Goal: Task Accomplishment & Management: Use online tool/utility

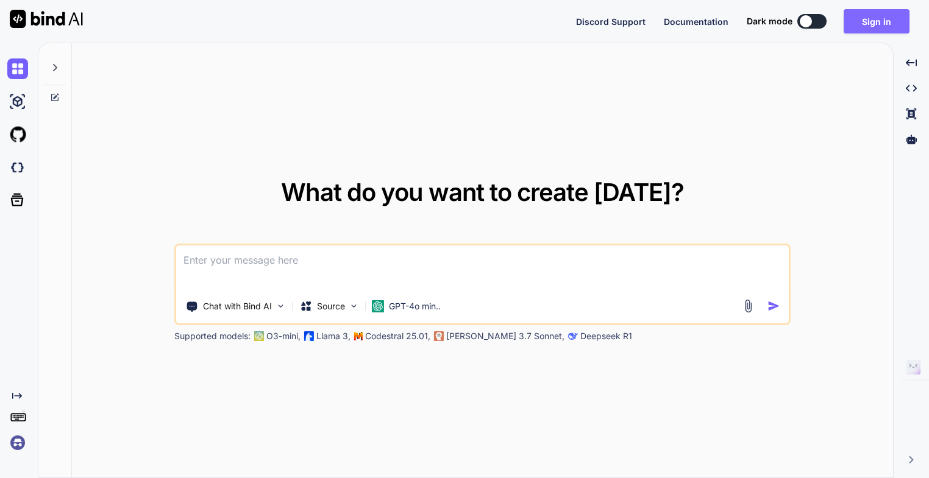
click at [879, 24] on button "Sign in" at bounding box center [876, 21] width 66 height 24
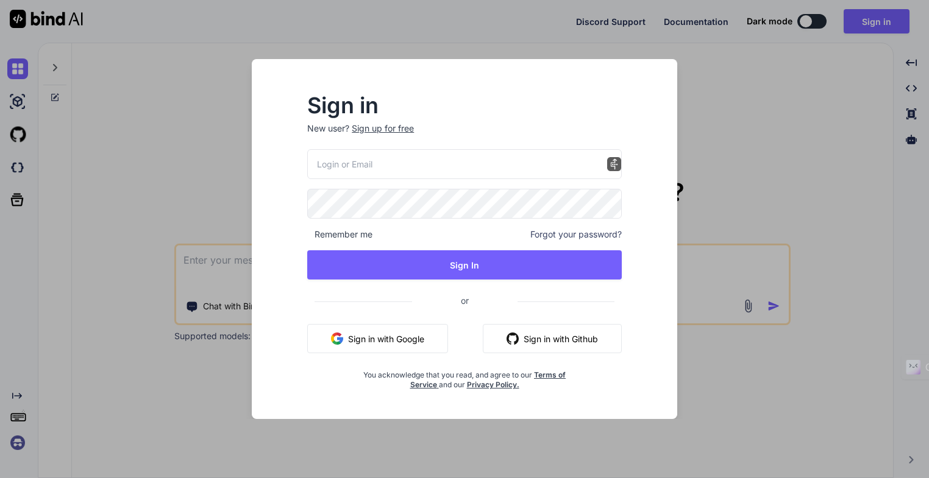
click at [370, 163] on input "email" at bounding box center [464, 164] width 314 height 30
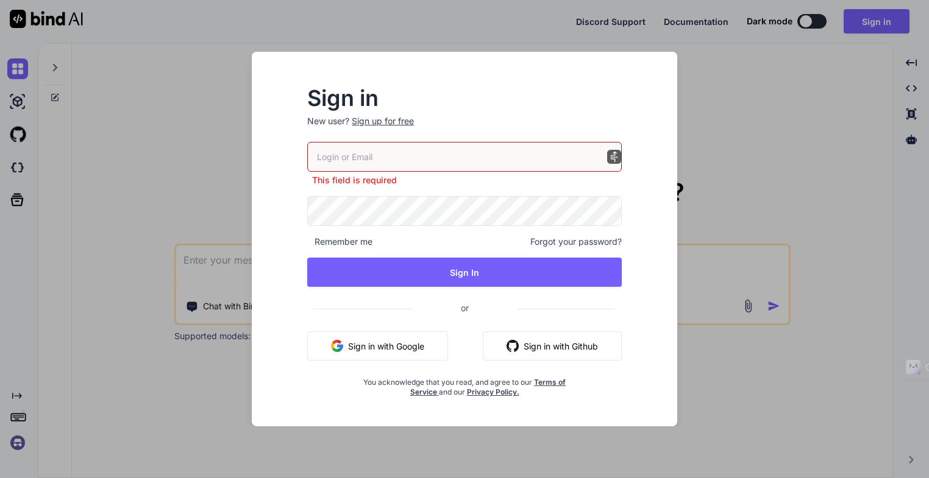
click at [356, 349] on button "Sign in with Google" at bounding box center [377, 345] width 141 height 29
click at [730, 201] on div "Sign in New user? Sign up for free This field is required Remember me Forgot yo…" at bounding box center [464, 239] width 929 height 478
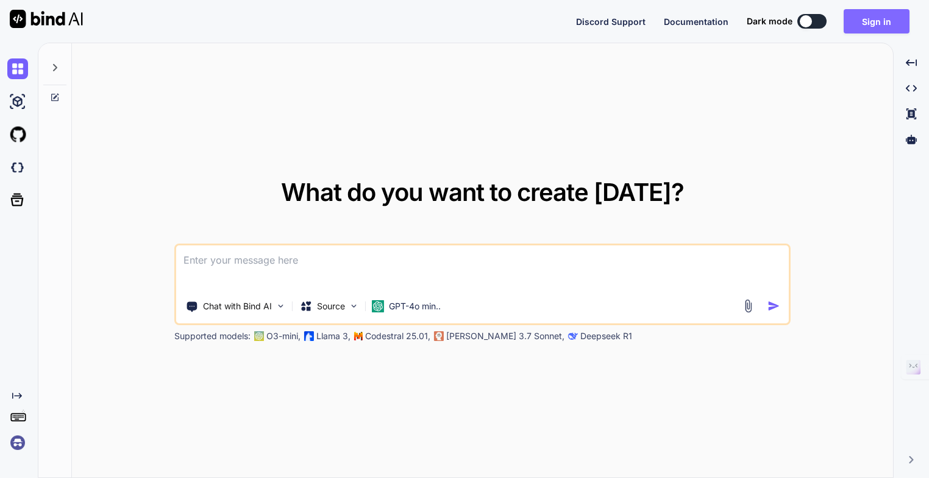
click at [879, 25] on button "Sign in" at bounding box center [876, 21] width 66 height 24
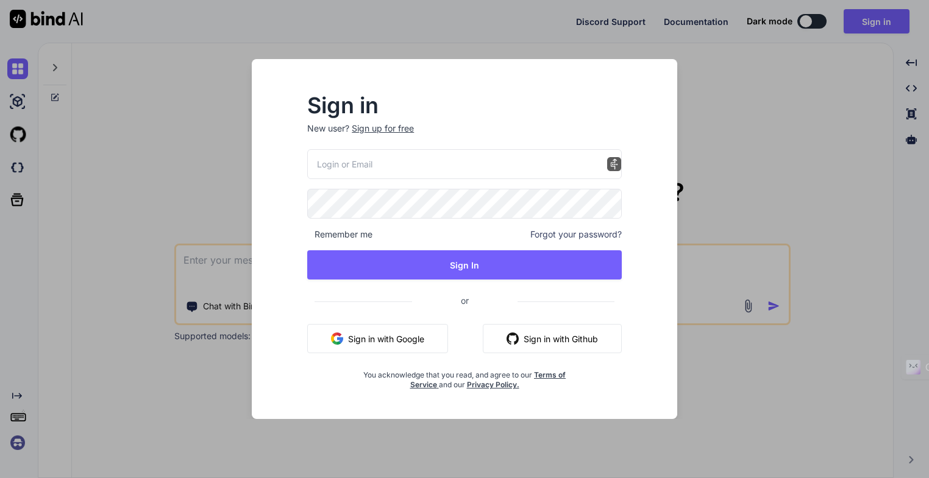
click at [529, 338] on button "Sign in with Github" at bounding box center [552, 338] width 139 height 29
type textarea "x"
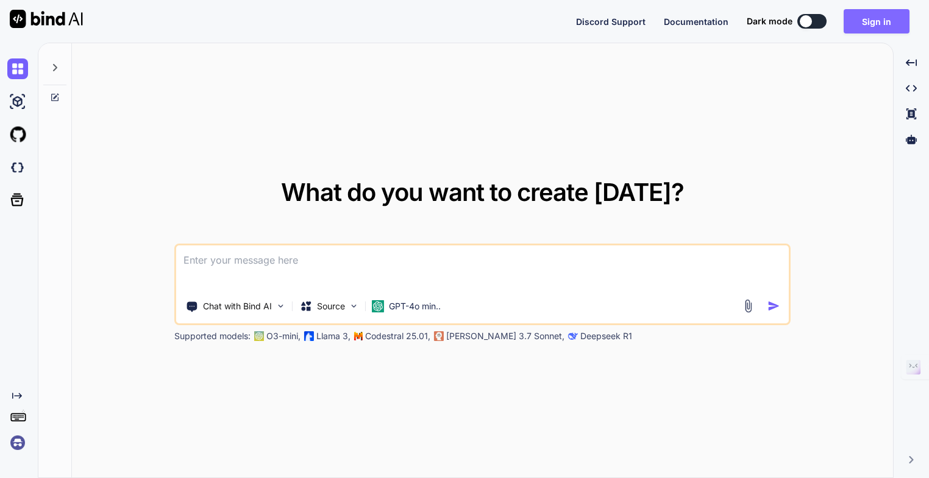
click at [869, 26] on button "Sign in" at bounding box center [876, 21] width 66 height 24
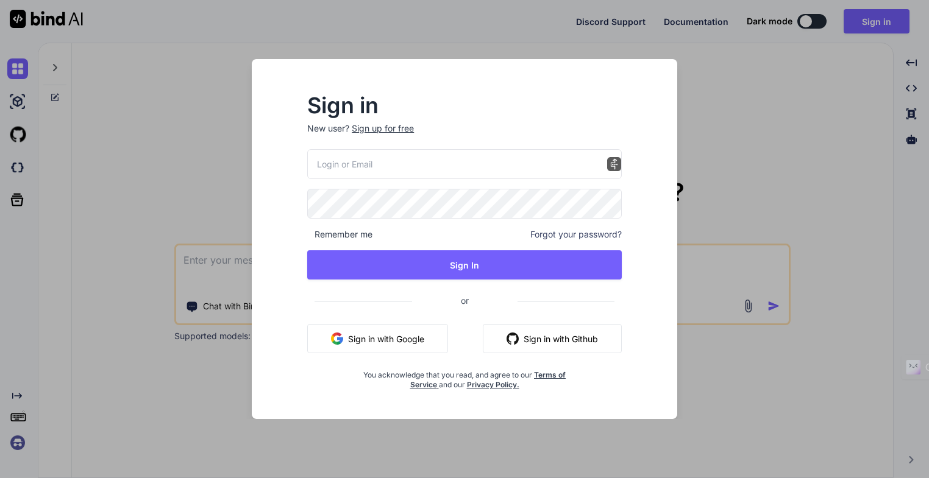
click at [386, 163] on input "email" at bounding box center [464, 164] width 314 height 30
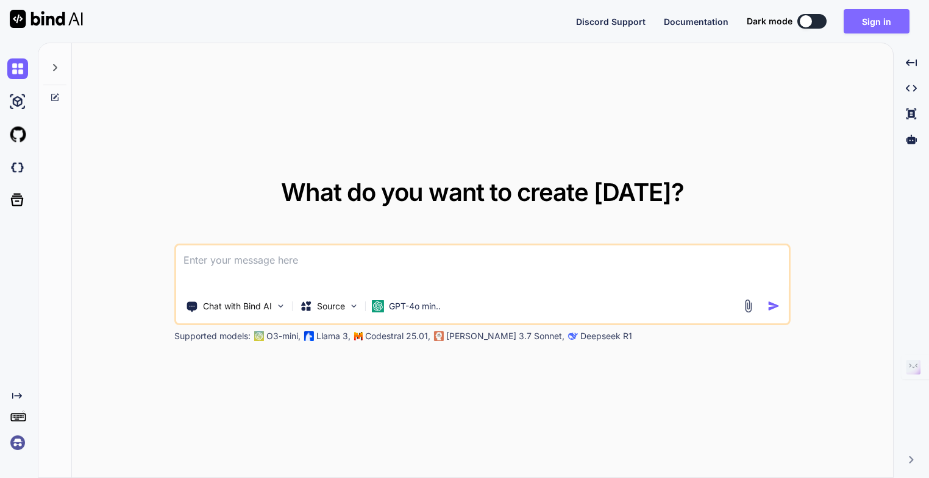
click at [868, 21] on button "Sign in" at bounding box center [876, 21] width 66 height 24
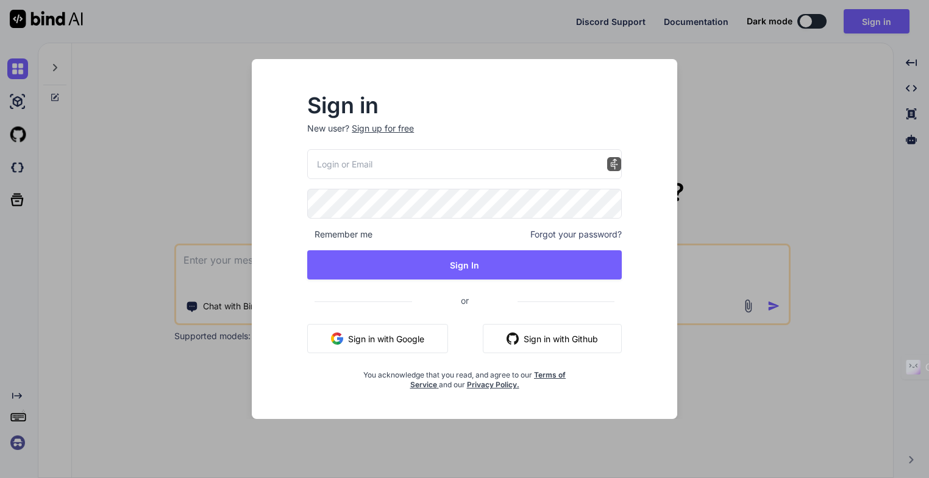
click at [386, 172] on input "email" at bounding box center [464, 164] width 314 height 30
type input "[EMAIL_ADDRESS][DOMAIN_NAME]"
click at [566, 236] on span "Forgot your password?" at bounding box center [575, 234] width 91 height 12
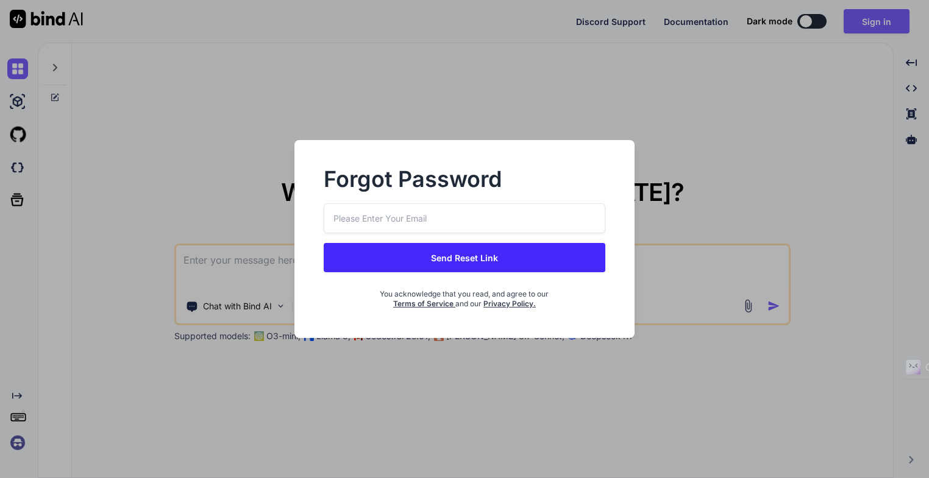
click at [380, 215] on input "email" at bounding box center [465, 219] width 282 height 30
type input "[EMAIL_ADDRESS][DOMAIN_NAME]"
click at [458, 260] on button "Send Reset Link" at bounding box center [465, 257] width 282 height 29
click at [454, 262] on button "Send Reset Link" at bounding box center [465, 257] width 282 height 29
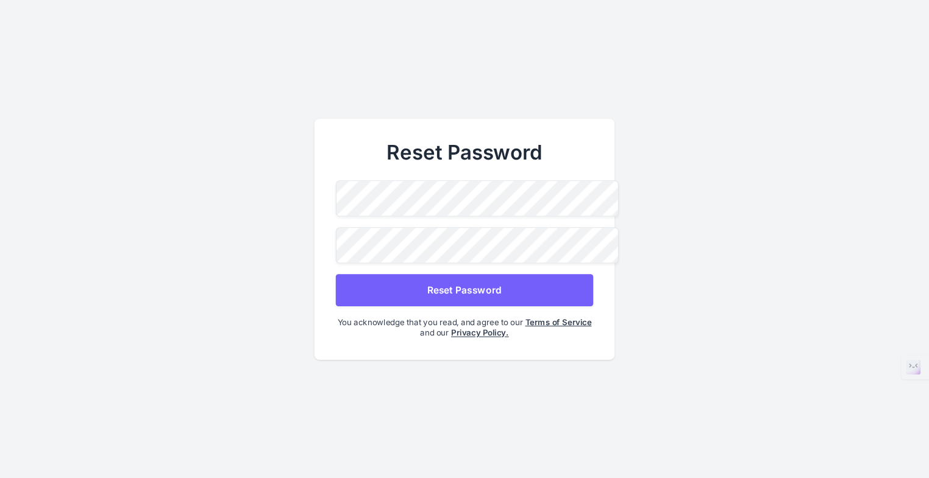
click at [461, 292] on button "Reset Password" at bounding box center [464, 290] width 257 height 32
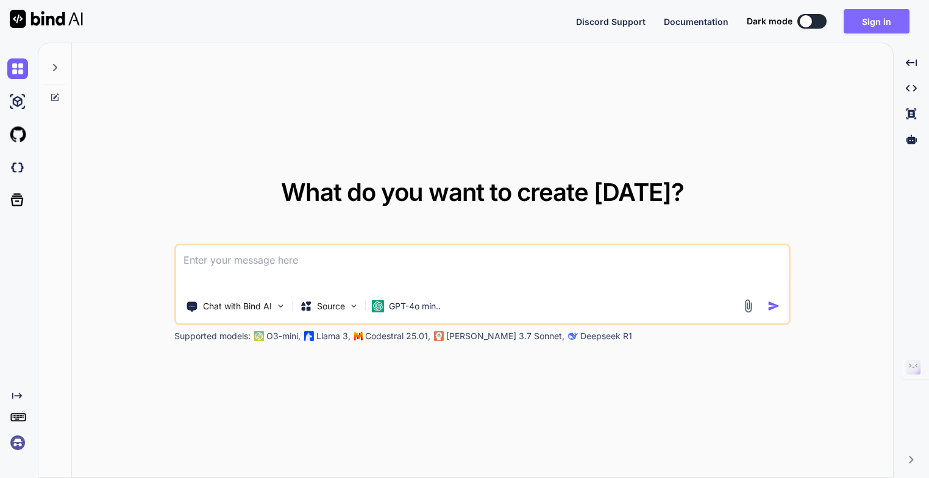
click at [885, 21] on button "Sign in" at bounding box center [876, 21] width 66 height 24
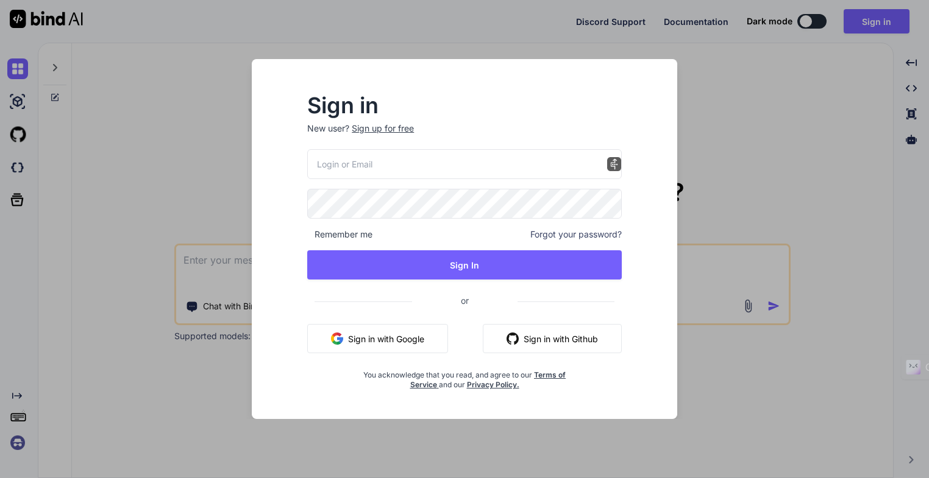
click at [372, 163] on input "email" at bounding box center [464, 164] width 314 height 30
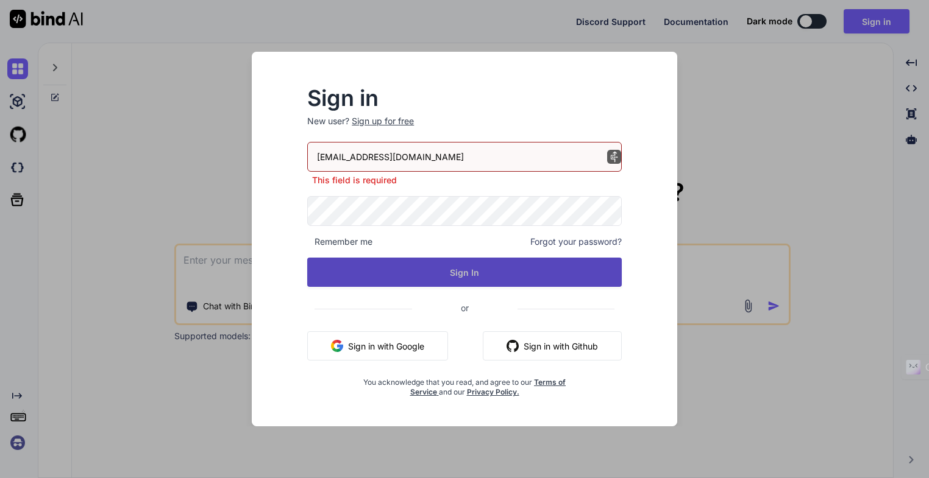
type input "[EMAIL_ADDRESS][DOMAIN_NAME]"
click at [462, 280] on div "mmartinotto@gmail.com This field is required Remember me Forgot your password? …" at bounding box center [464, 269] width 314 height 255
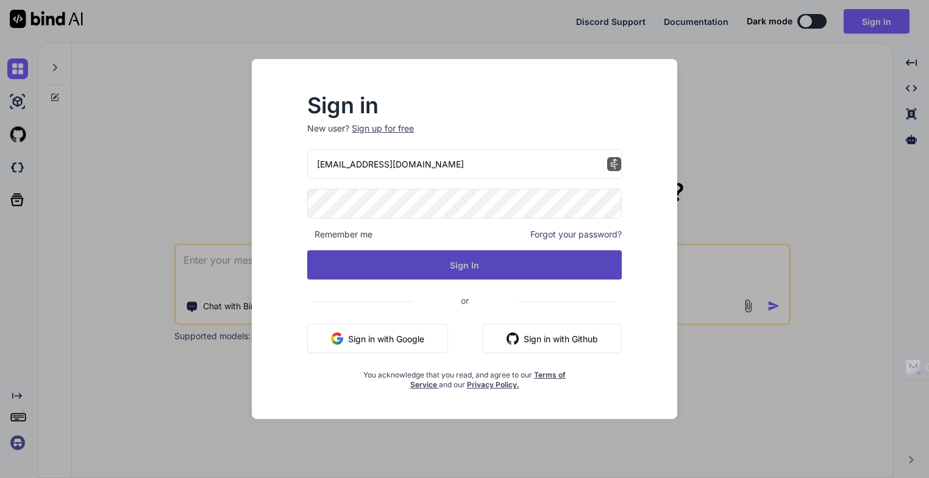
click at [463, 268] on button "Sign In" at bounding box center [464, 264] width 314 height 29
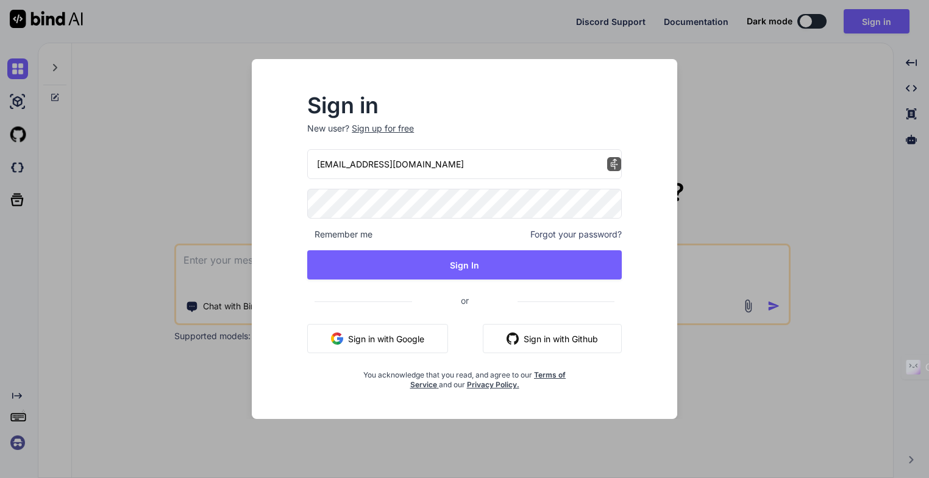
click at [158, 190] on div "Sign in New user? Sign up for free mmartinotto@gmail.com Remember me Forgot you…" at bounding box center [464, 239] width 929 height 478
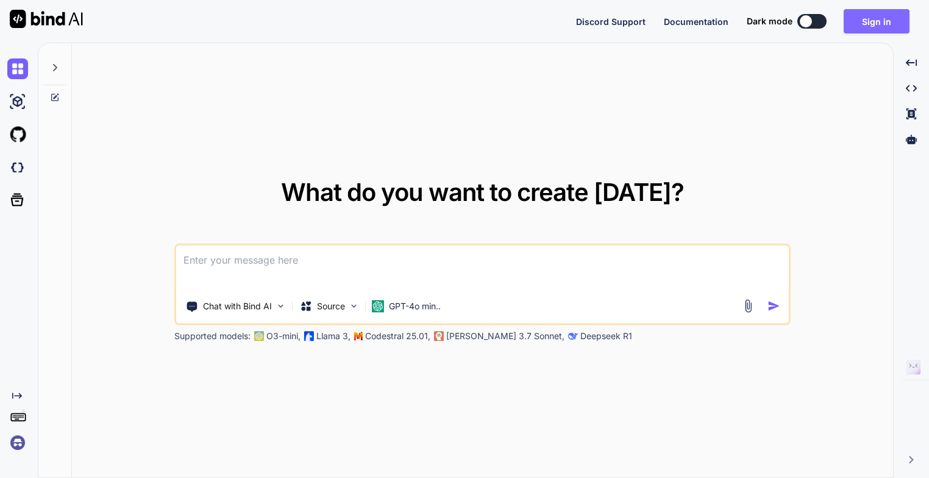
click at [875, 24] on button "Sign in" at bounding box center [876, 21] width 66 height 24
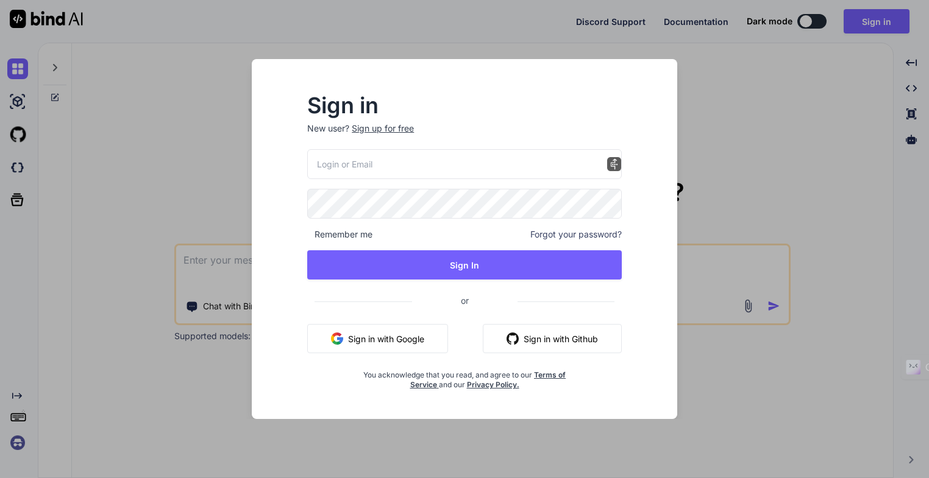
click at [368, 165] on input "email" at bounding box center [464, 164] width 314 height 30
type input "[EMAIL_ADDRESS][DOMAIN_NAME]"
click at [277, 193] on div "Sign in New user? Sign up for free mmartinotto@gmail.com Remember me Forgot you…" at bounding box center [464, 250] width 406 height 338
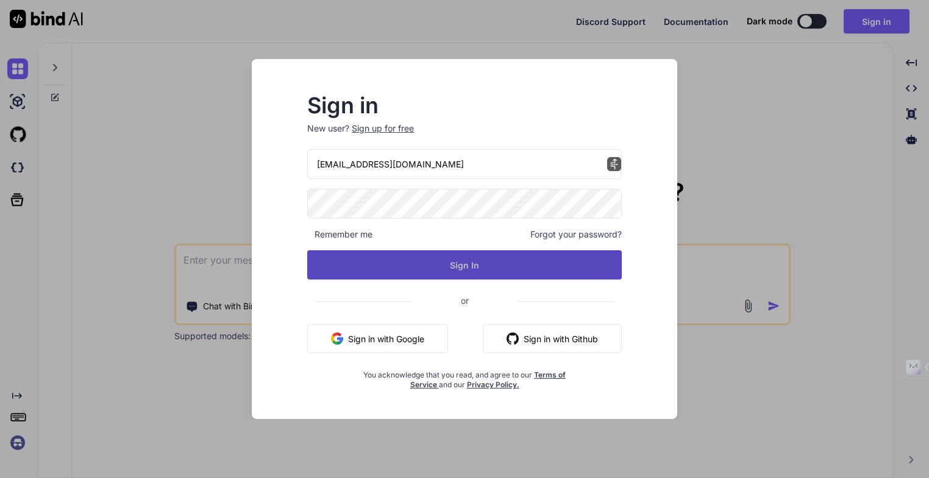
click at [470, 271] on button "Sign In" at bounding box center [464, 264] width 314 height 29
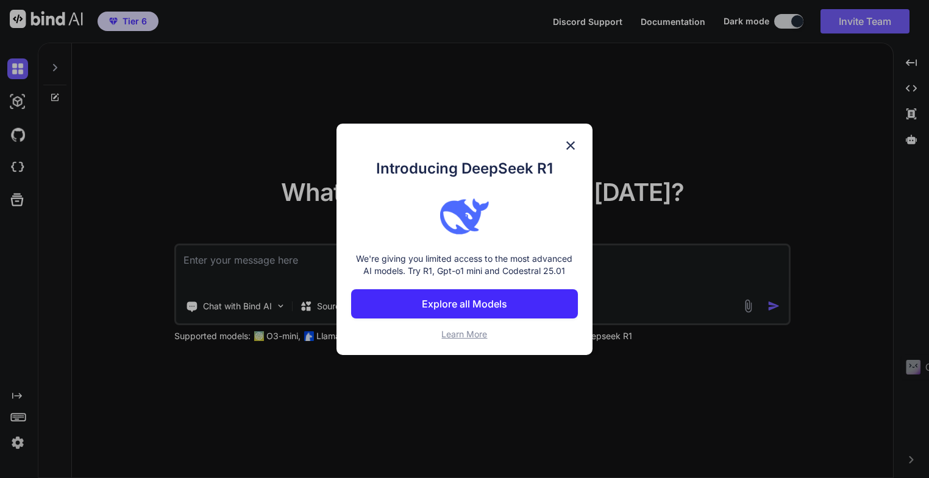
click at [468, 336] on span "Learn More" at bounding box center [464, 334] width 46 height 10
click at [477, 306] on p "Explore all Models" at bounding box center [464, 304] width 85 height 15
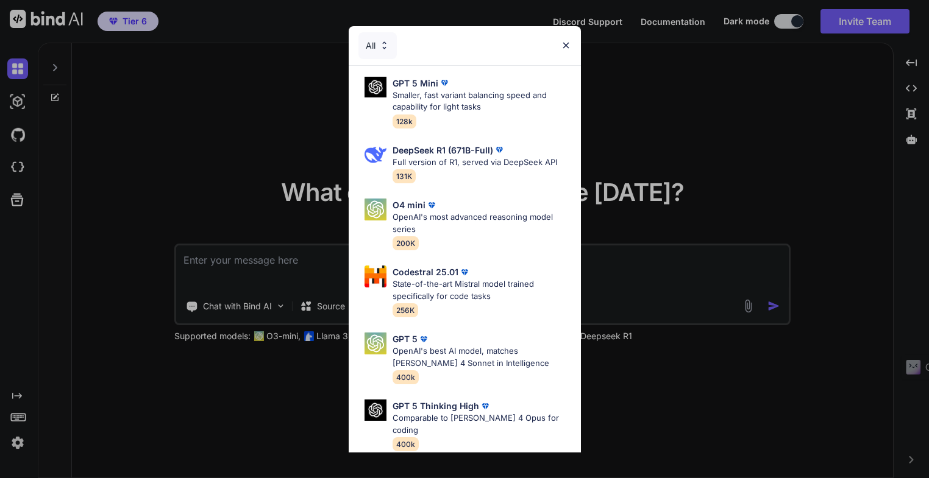
click at [563, 45] on img at bounding box center [566, 45] width 10 height 10
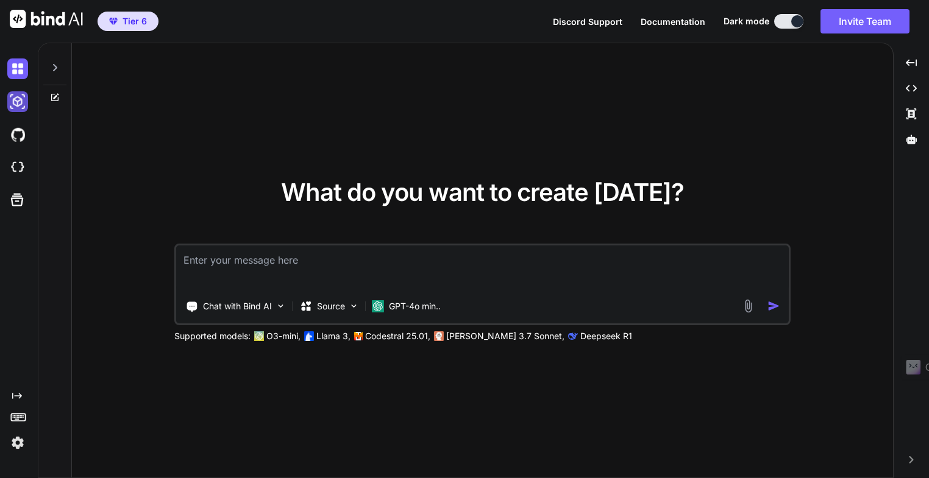
click at [15, 101] on img at bounding box center [17, 101] width 21 height 21
type textarea "x"
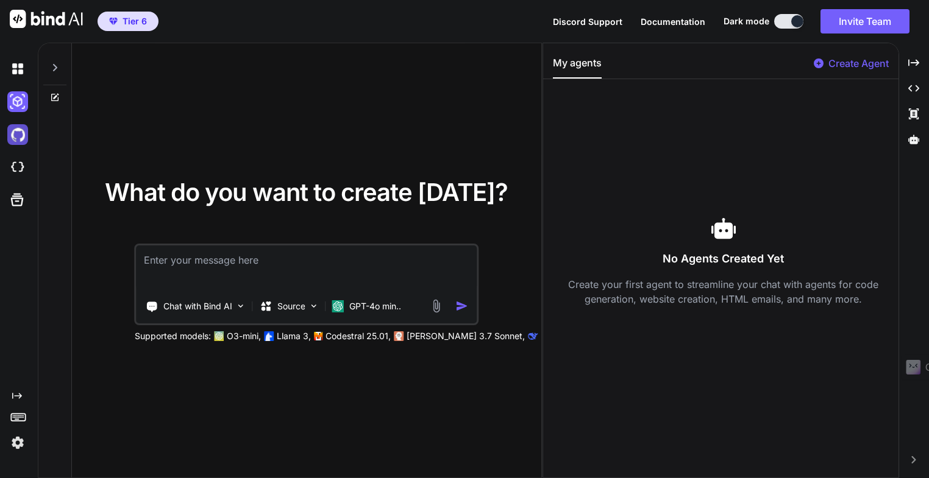
click at [16, 136] on img at bounding box center [17, 134] width 21 height 21
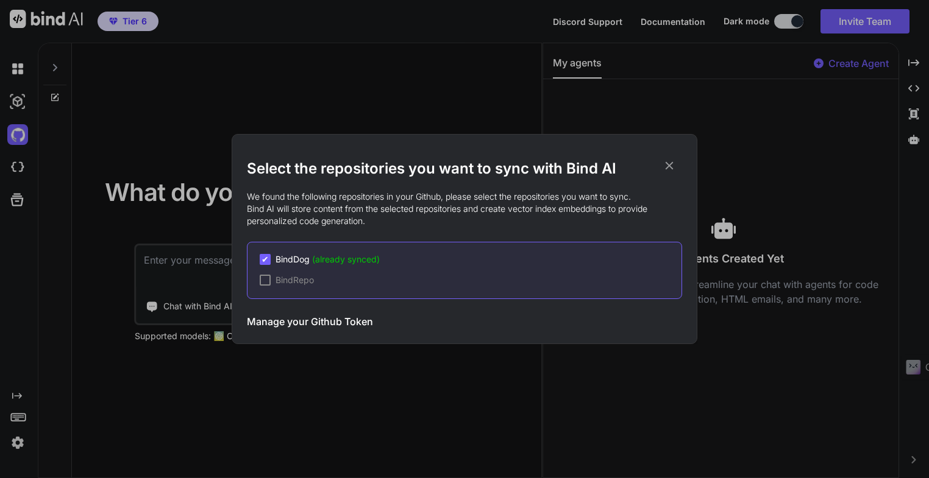
click at [671, 168] on icon at bounding box center [668, 165] width 13 height 13
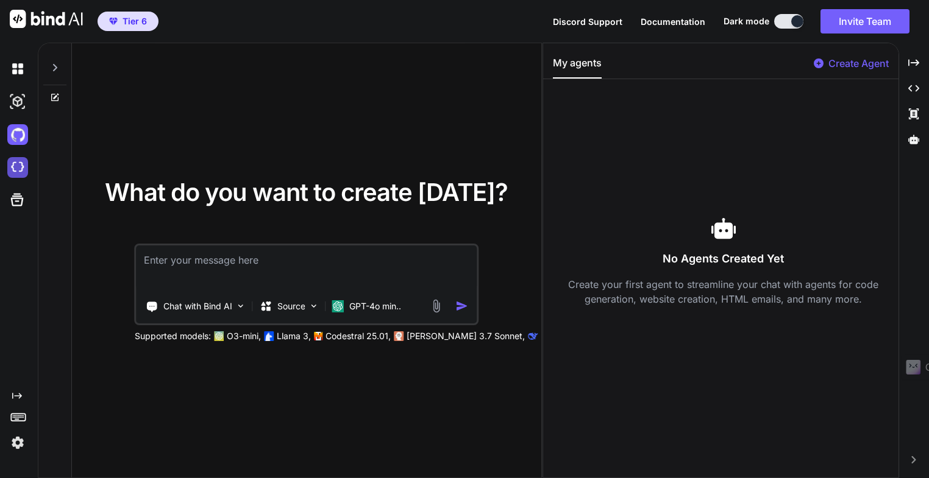
click at [15, 170] on img at bounding box center [17, 167] width 21 height 21
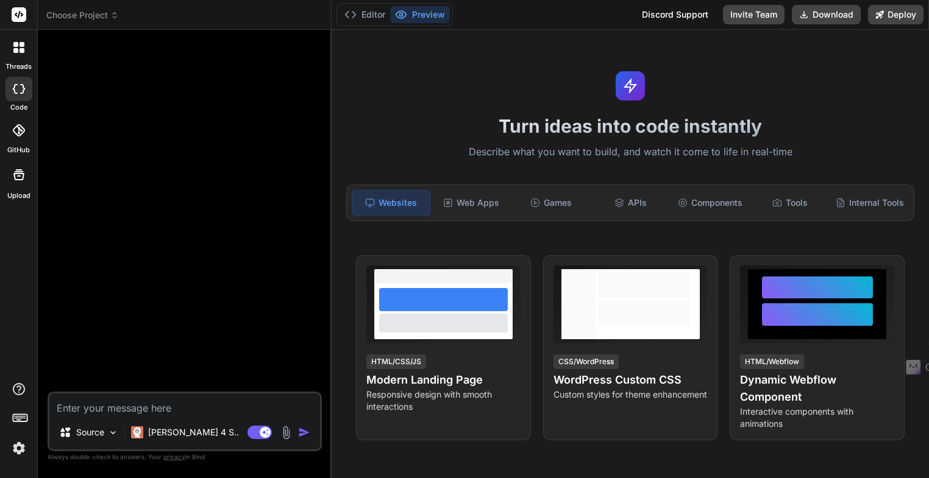
click at [18, 450] on img at bounding box center [19, 448] width 21 height 21
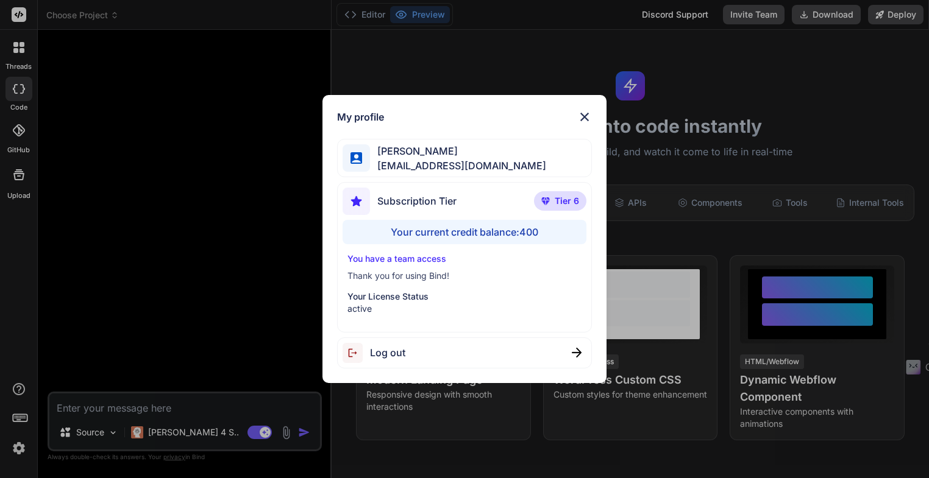
click at [582, 119] on img at bounding box center [584, 117] width 15 height 15
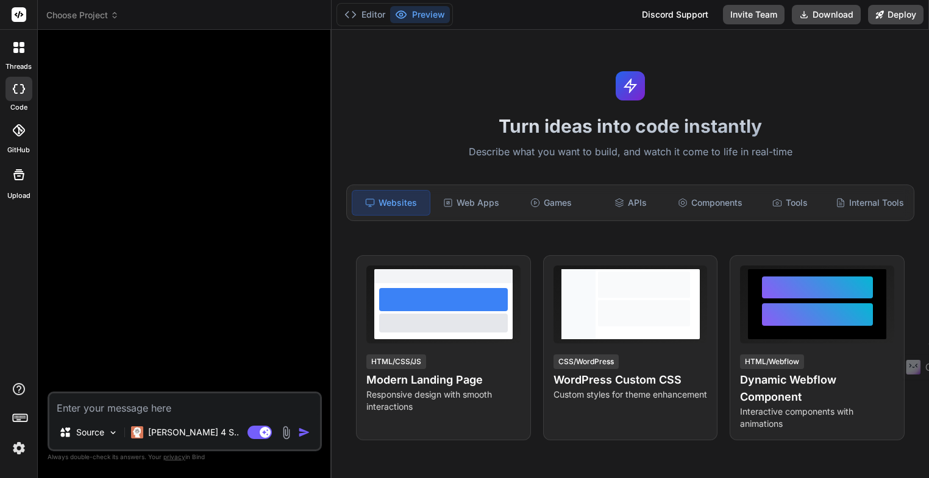
click at [18, 133] on icon at bounding box center [18, 130] width 12 height 12
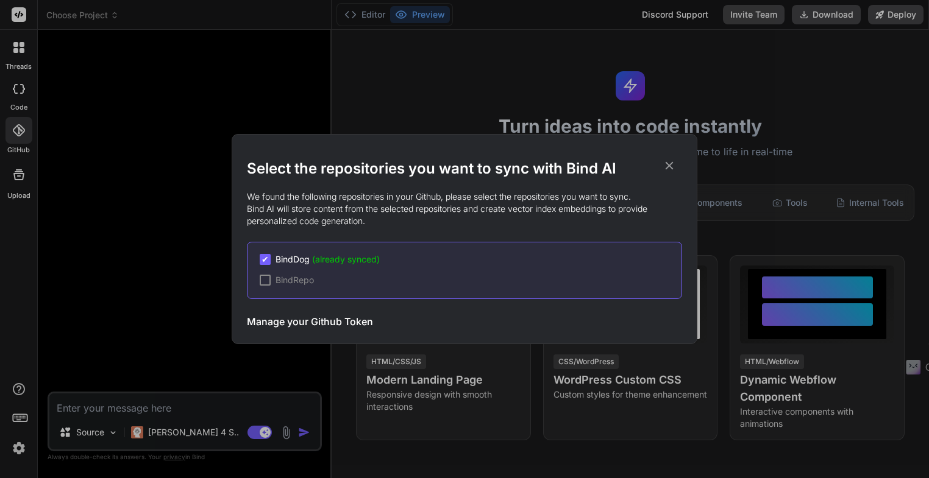
click at [18, 133] on div "Select the repositories you want to sync with Bind AI We found the following re…" at bounding box center [464, 239] width 929 height 478
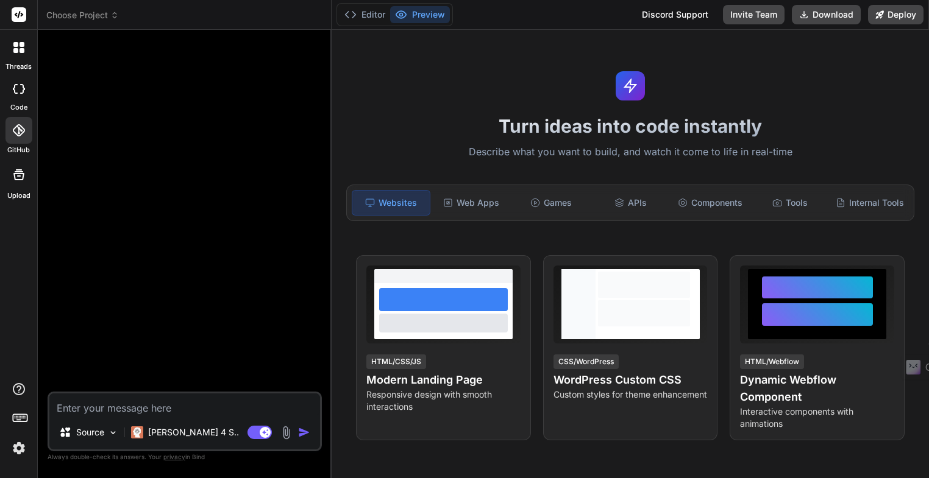
click at [17, 179] on icon at bounding box center [19, 175] width 15 height 15
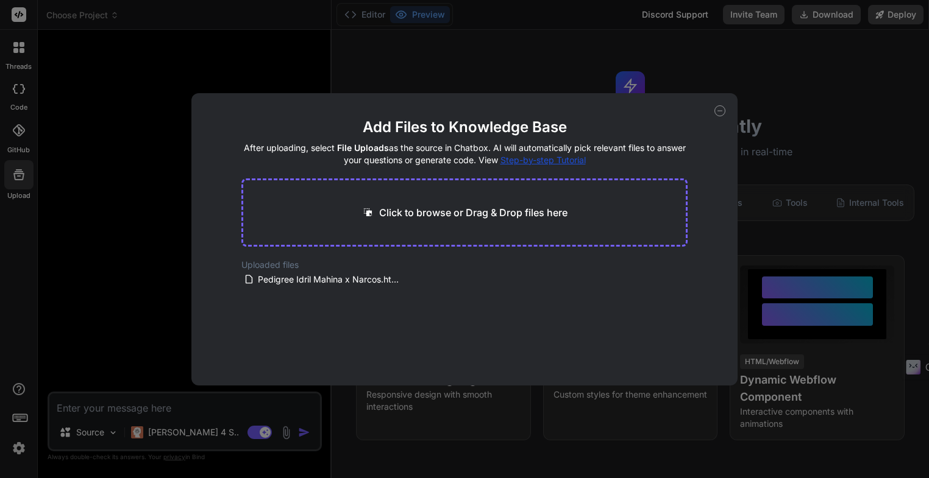
click at [17, 179] on div "Add Files to Knowledge Base After uploading, select File Uploads as the source …" at bounding box center [464, 239] width 929 height 478
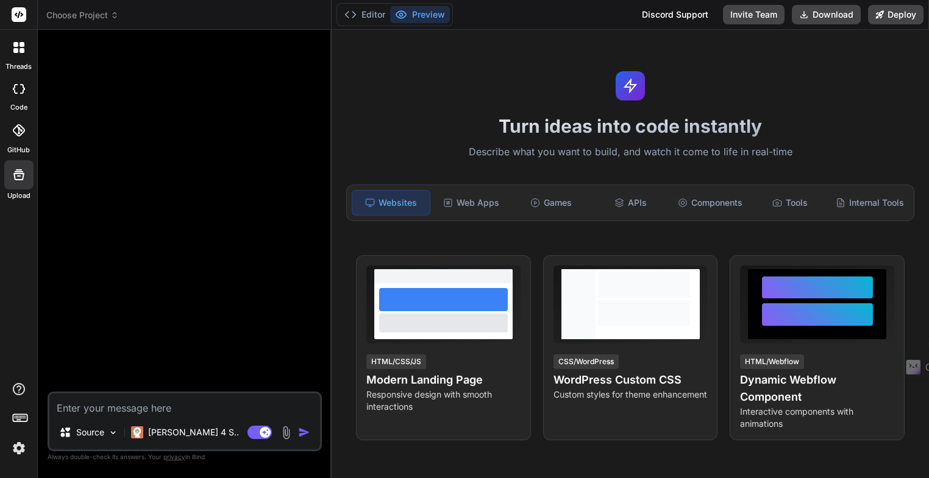
click at [18, 48] on icon at bounding box center [18, 47] width 11 height 11
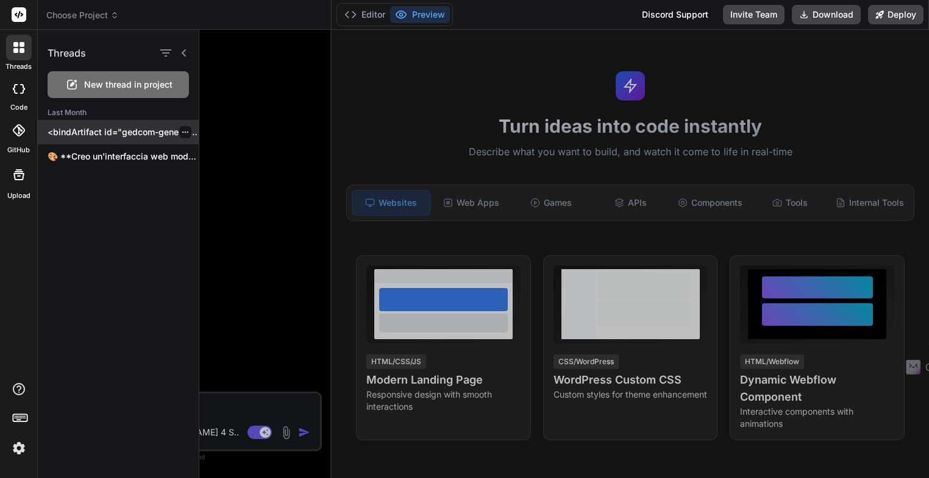
click at [97, 134] on p "<bindArtifact id="gedcom-generator" title="GEDCOM Generator per Pedigree Idril"…" at bounding box center [123, 132] width 151 height 12
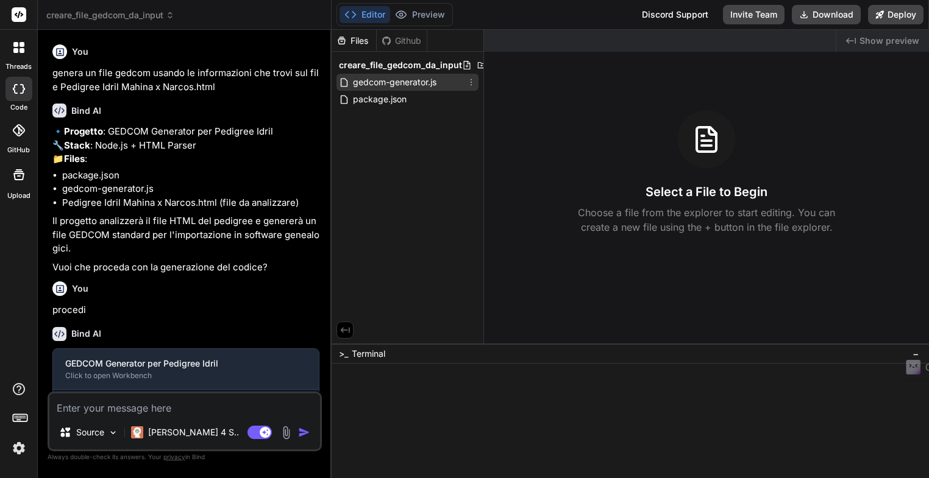
click at [381, 83] on span "gedcom-generator.js" at bounding box center [395, 82] width 86 height 15
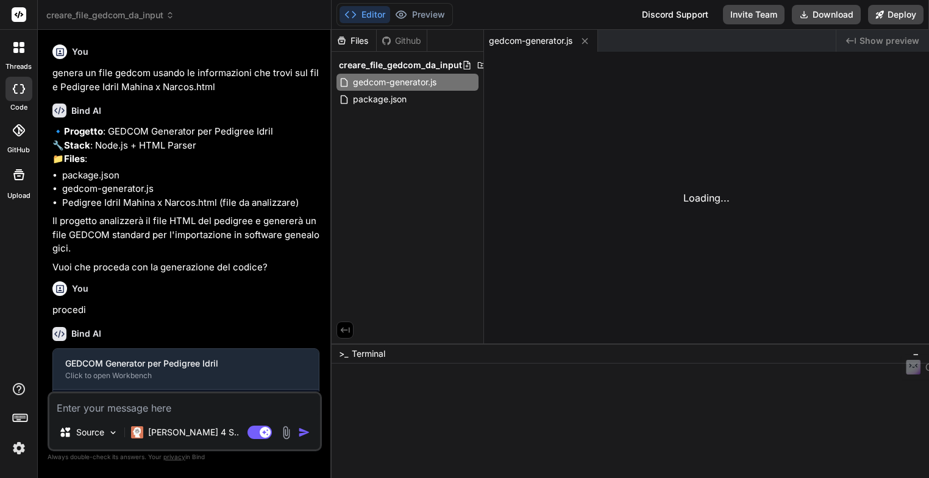
click at [873, 42] on span "Show preview" at bounding box center [889, 41] width 60 height 12
click at [550, 42] on span "gedcom-generator.js" at bounding box center [530, 41] width 83 height 12
click at [380, 102] on span "package.json" at bounding box center [380, 99] width 56 height 15
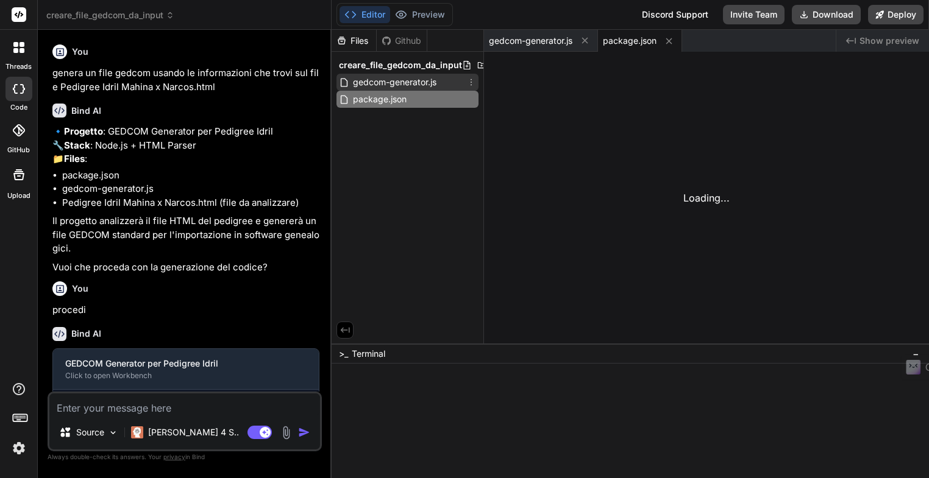
click at [377, 83] on span "gedcom-generator.js" at bounding box center [395, 82] width 86 height 15
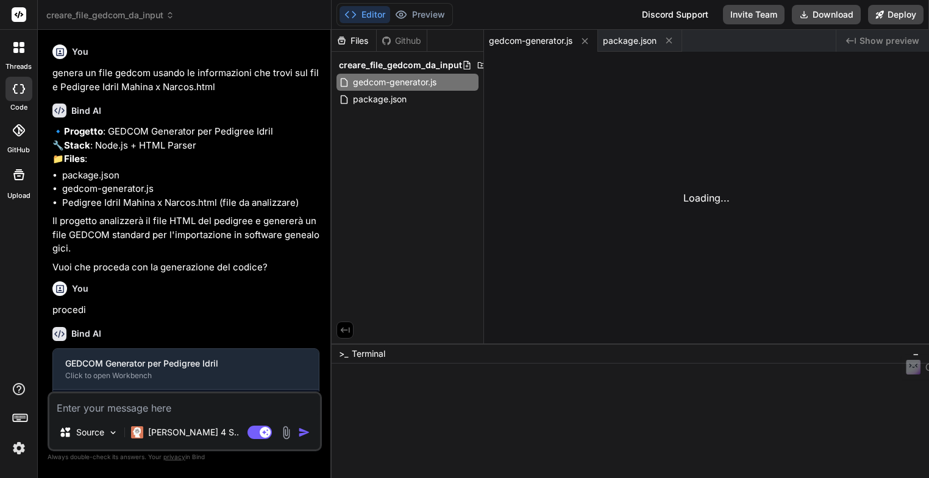
click at [702, 203] on div "Loading..." at bounding box center [706, 198] width 445 height 292
drag, startPoint x: 702, startPoint y: 203, endPoint x: 664, endPoint y: 197, distance: 38.2
click at [664, 197] on div "Loading..." at bounding box center [706, 198] width 445 height 292
click at [628, 42] on span "package.json" at bounding box center [630, 41] width 54 height 12
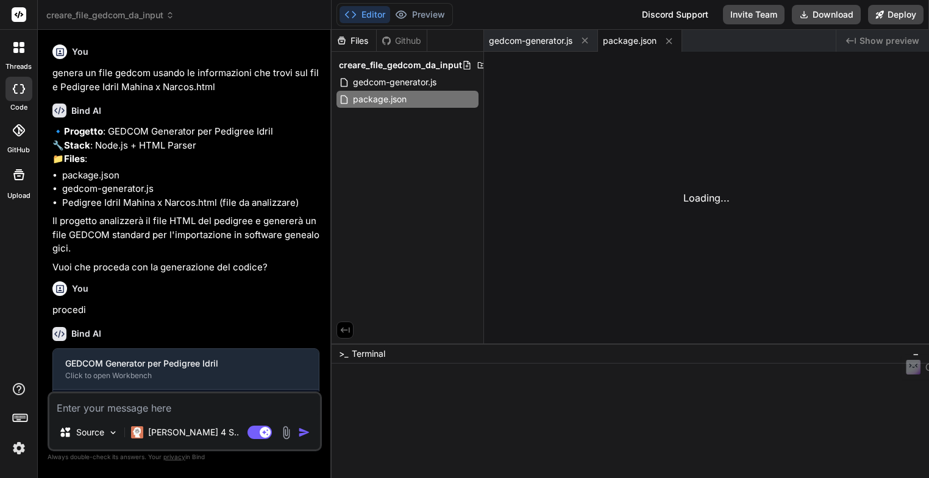
click at [624, 44] on span "package.json" at bounding box center [630, 41] width 54 height 12
click at [571, 43] on span "gedcom-generator.js" at bounding box center [530, 41] width 83 height 12
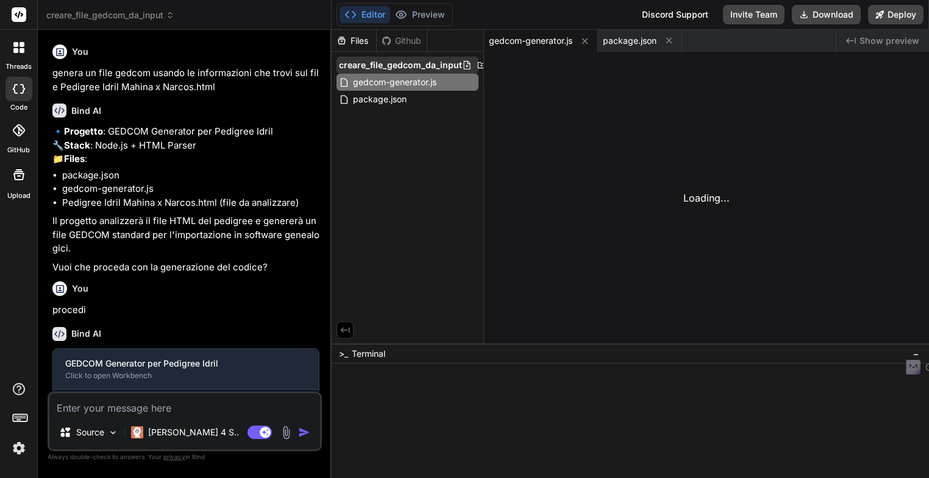
click at [464, 65] on icon at bounding box center [467, 65] width 10 height 10
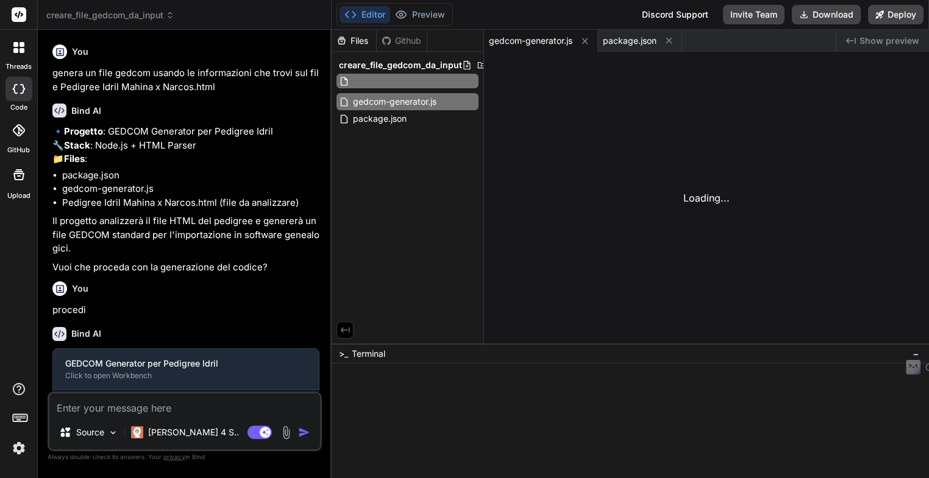
click at [542, 105] on div "Loading..." at bounding box center [706, 198] width 445 height 292
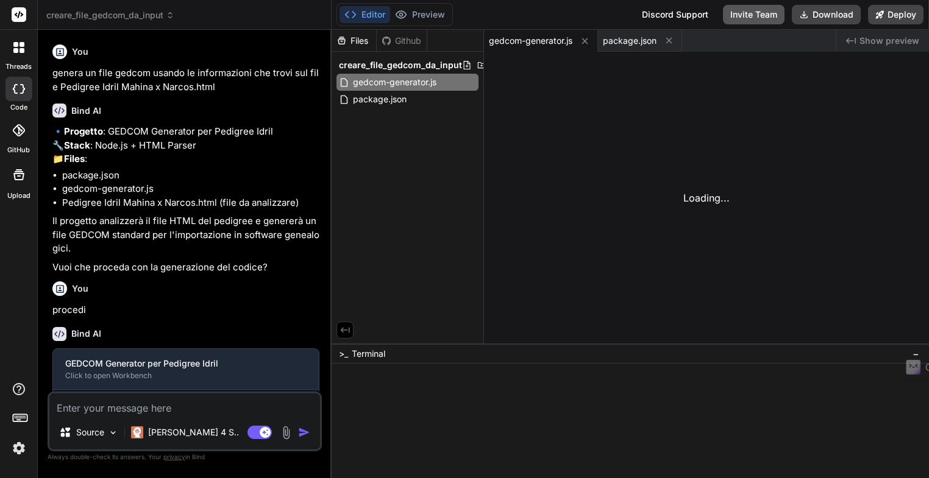
click at [746, 18] on button "Invite Team" at bounding box center [754, 14] width 62 height 19
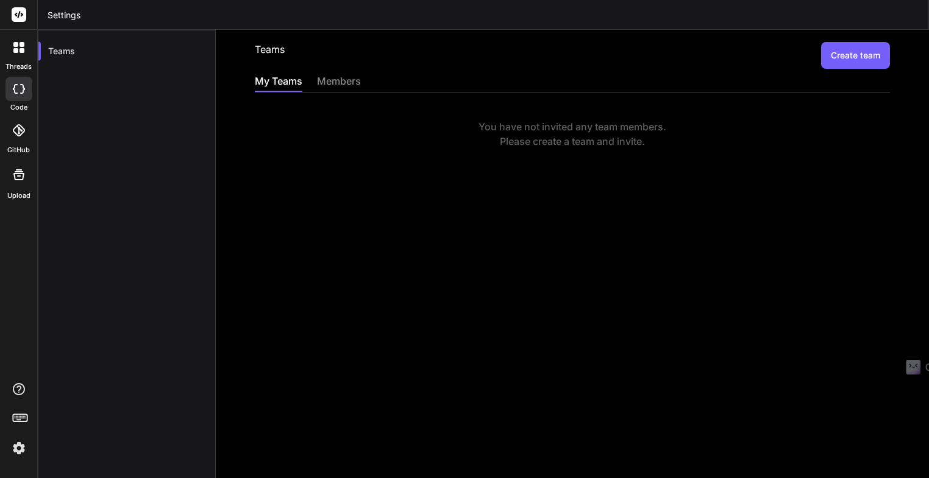
click at [335, 83] on div "members" at bounding box center [339, 82] width 44 height 17
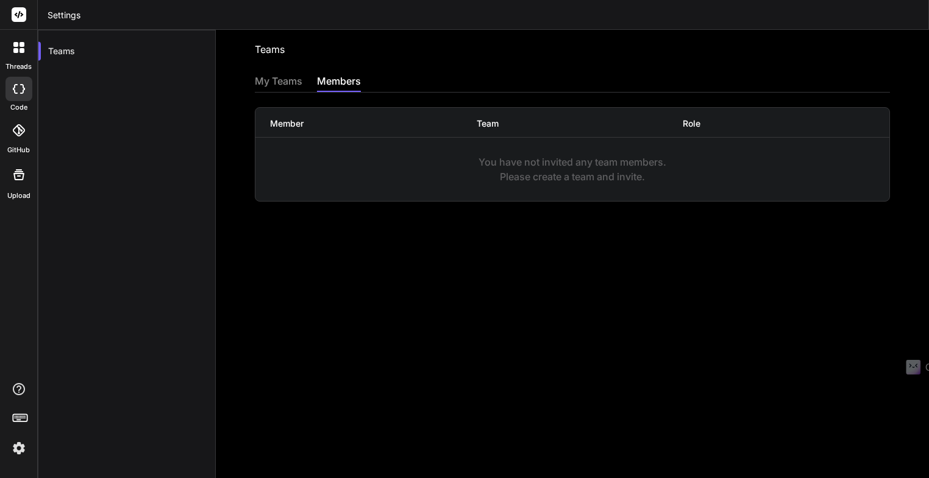
click at [285, 82] on div "My Teams" at bounding box center [279, 82] width 48 height 17
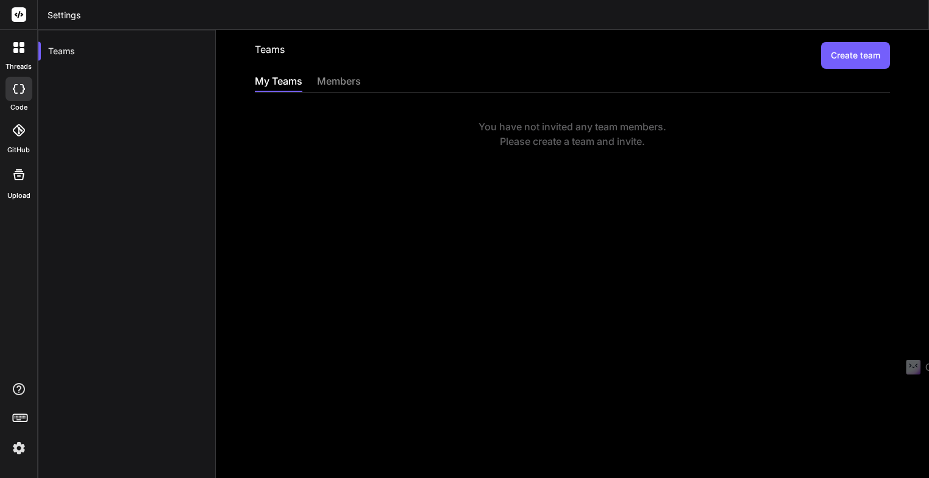
click at [18, 15] on icon at bounding box center [19, 14] width 9 height 7
click at [19, 52] on icon at bounding box center [18, 47] width 11 height 11
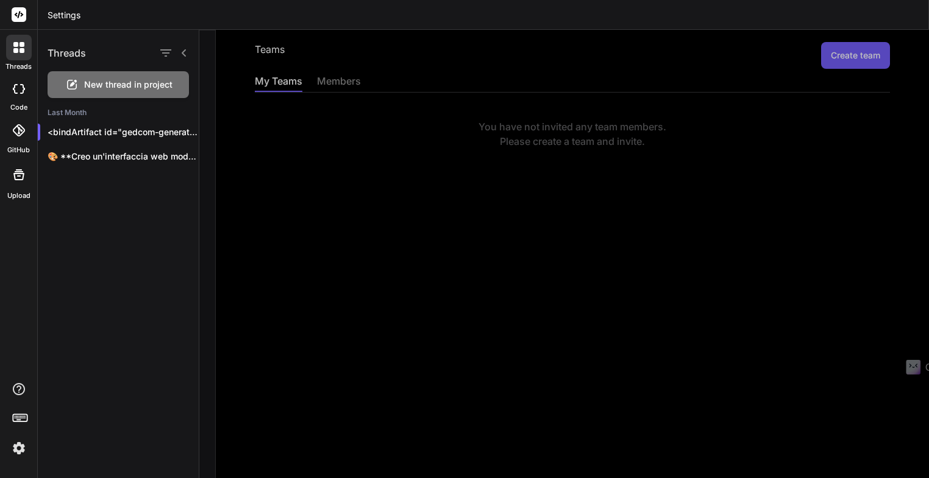
click at [19, 52] on icon at bounding box center [18, 47] width 11 height 11
click at [183, 54] on icon at bounding box center [184, 52] width 4 height 7
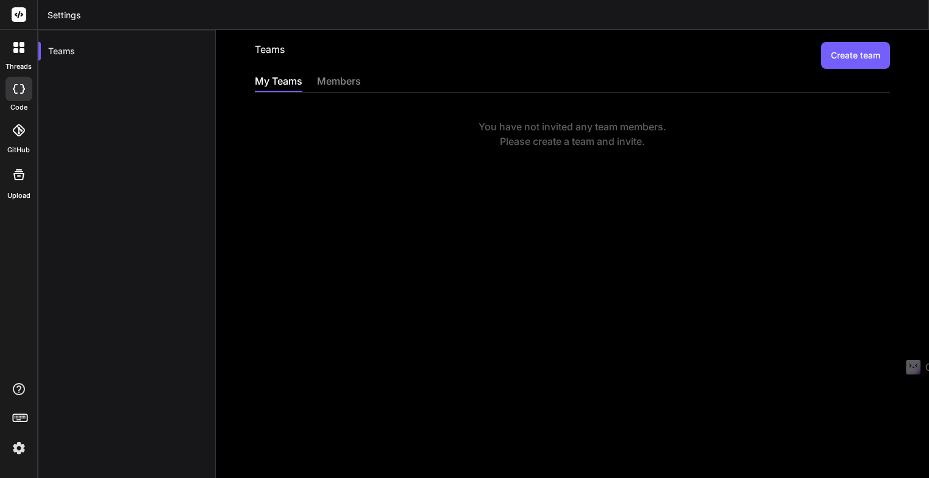
click at [19, 94] on div at bounding box center [18, 89] width 27 height 24
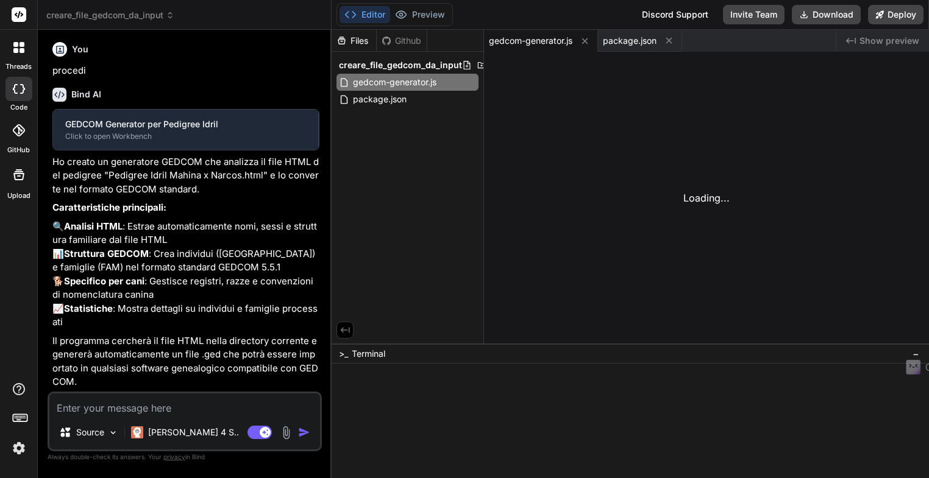
type textarea "x"
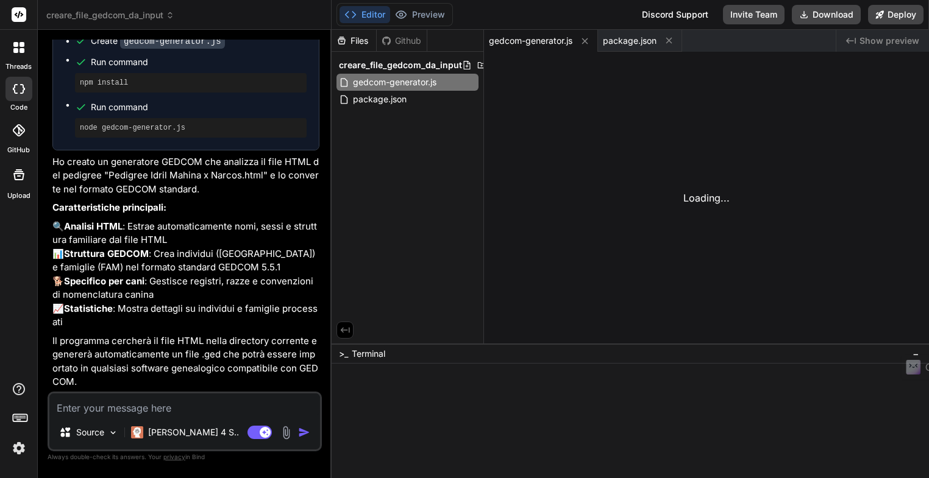
scroll to position [412, 0]
